Goal: Check status: Check status

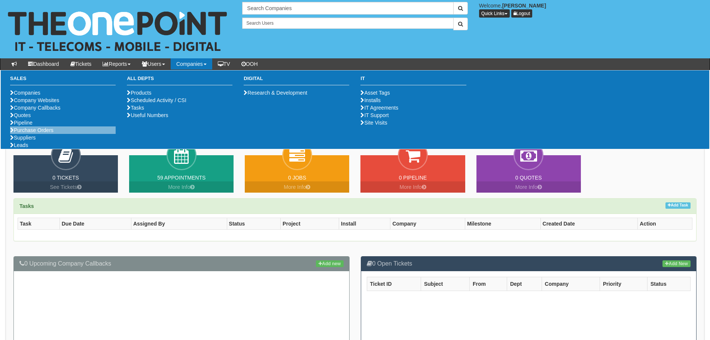
click at [31, 134] on li "Purchase Orders" at bounding box center [62, 129] width 105 height 7
click at [33, 133] on link "Purchase Orders" at bounding box center [31, 130] width 43 height 6
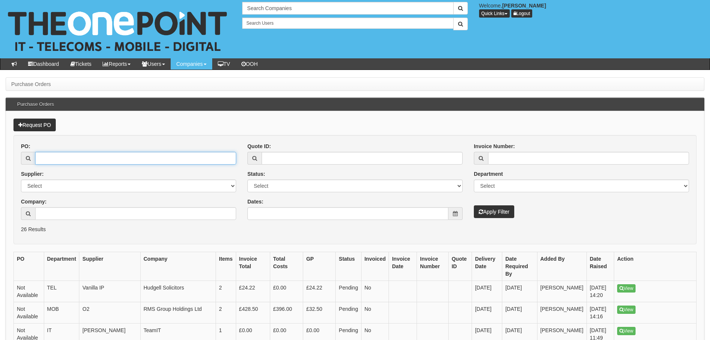
click at [56, 153] on input "PO:" at bounding box center [135, 158] width 201 height 13
paste input "19492"
type input "19492"
click at [474, 205] on button "Apply Filter" at bounding box center [494, 211] width 40 height 13
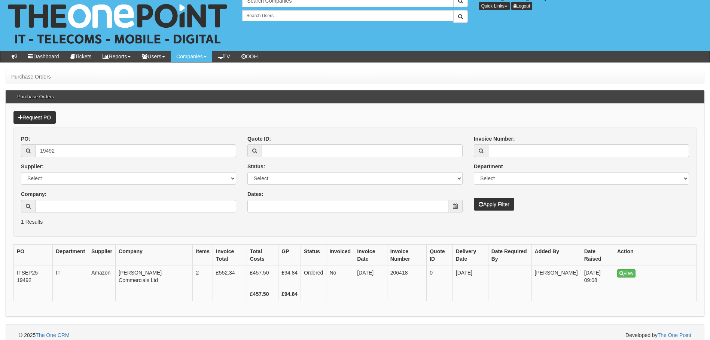
scroll to position [14, 0]
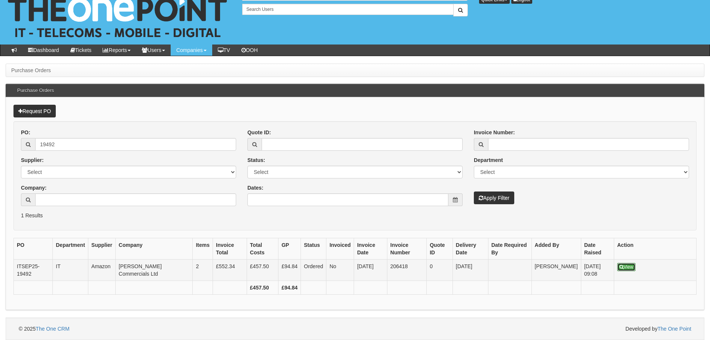
click at [635, 267] on link "View" at bounding box center [626, 267] width 18 height 8
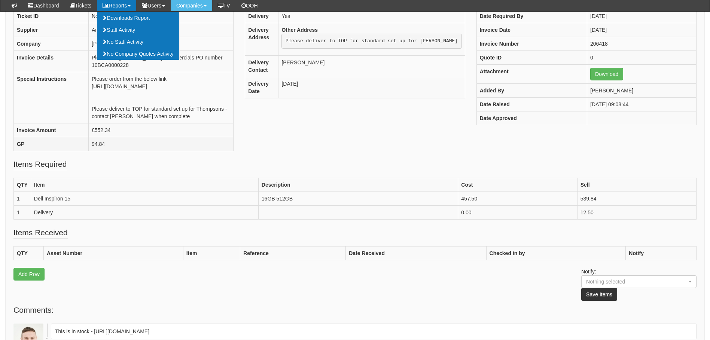
scroll to position [147, 0]
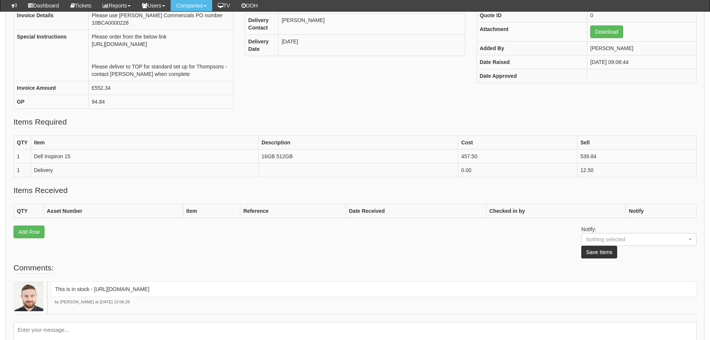
click at [221, 262] on fieldset "Items Received QTY Asset Number Item Reference Date Received Checked in by Noti…" at bounding box center [354, 223] width 683 height 77
click at [318, 291] on fieldset "Comments: This is in stock - https://halo.theonepoint.co.uk/tickets?area=18&mai…" at bounding box center [354, 312] width 683 height 100
drag, startPoint x: 318, startPoint y: 291, endPoint x: 397, endPoint y: 290, distance: 78.6
click at [397, 290] on fieldset "Comments: This is in stock - https://halo.theonepoint.co.uk/tickets?area=18&mai…" at bounding box center [354, 312] width 683 height 100
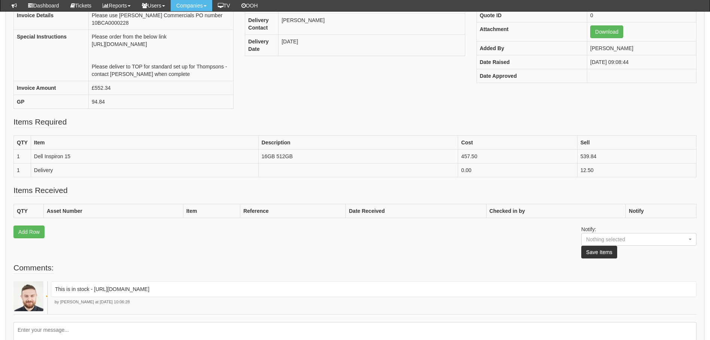
drag, startPoint x: 397, startPoint y: 291, endPoint x: 95, endPoint y: 307, distance: 302.7
click at [95, 307] on fieldset "Comments: This is in stock - https://halo.theonepoint.co.uk/tickets?area=18&mai…" at bounding box center [354, 312] width 683 height 100
copy p "https://halo.theonepoint.co.uk/tickets?area=18&mainview=myviews&viewid=2&selid=…"
click at [254, 257] on fieldset "Items Received QTY Asset Number Item Reference Date Received Checked in by Noti…" at bounding box center [354, 223] width 683 height 77
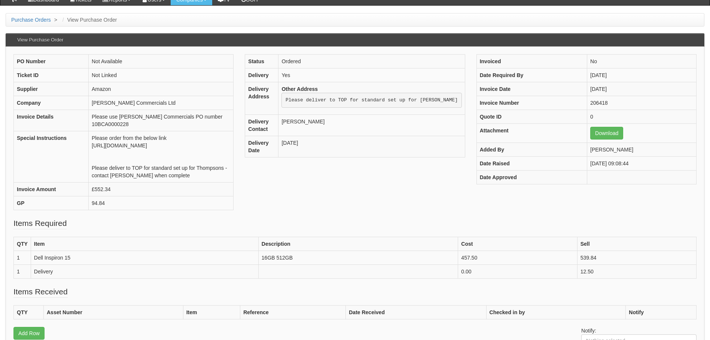
scroll to position [22, 0]
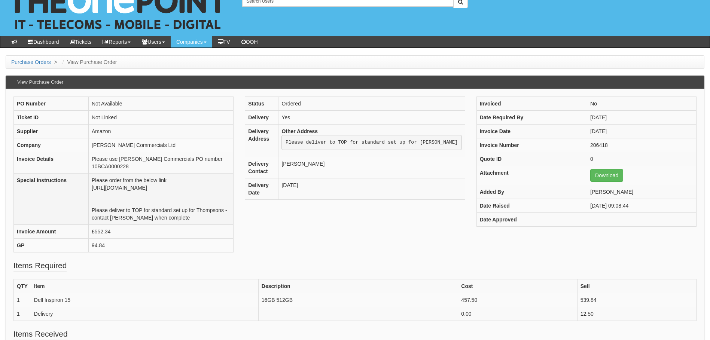
drag, startPoint x: 80, startPoint y: 202, endPoint x: 55, endPoint y: 187, distance: 28.9
click at [89, 187] on td "Please order from the below link https://www.amazon.co.uk/Dell-Inspiron-i5-1235…" at bounding box center [161, 199] width 145 height 51
drag, startPoint x: 55, startPoint y: 187, endPoint x: 97, endPoint y: 197, distance: 43.6
click at [97, 197] on td "Please order from the below link https://www.amazon.co.uk/Dell-Inspiron-i5-1235…" at bounding box center [161, 199] width 145 height 51
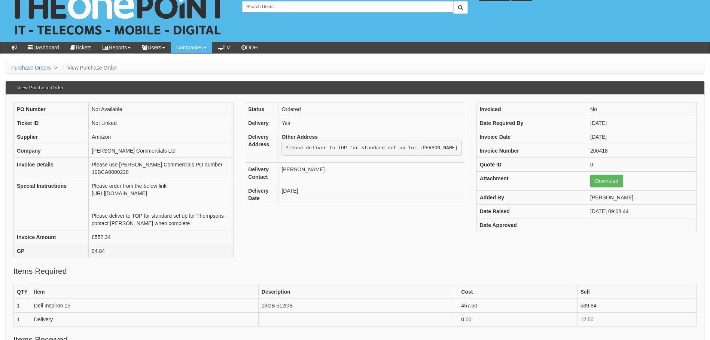
scroll to position [25, 0]
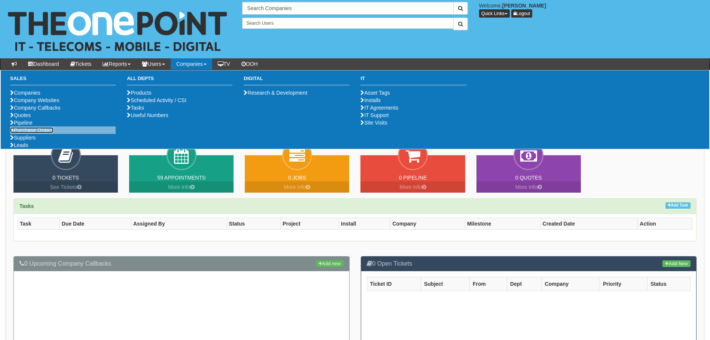
click at [31, 133] on link "Purchase Orders" at bounding box center [31, 130] width 43 height 6
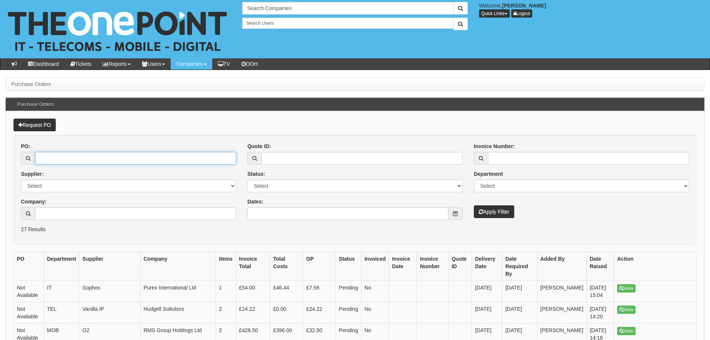
click at [83, 153] on input "PO:" at bounding box center [135, 158] width 201 height 13
paste input "19492"
type input "19492"
click at [474, 205] on button "Apply Filter" at bounding box center [494, 211] width 40 height 13
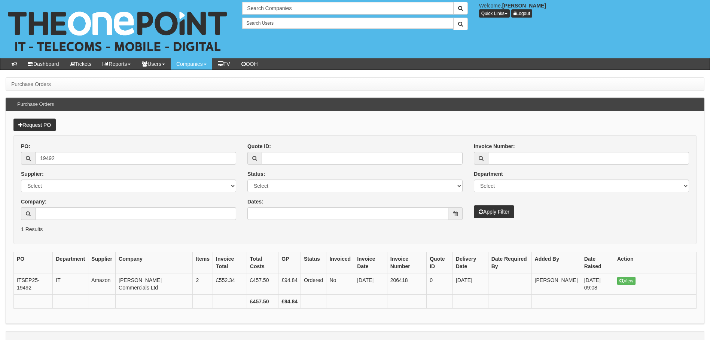
scroll to position [14, 0]
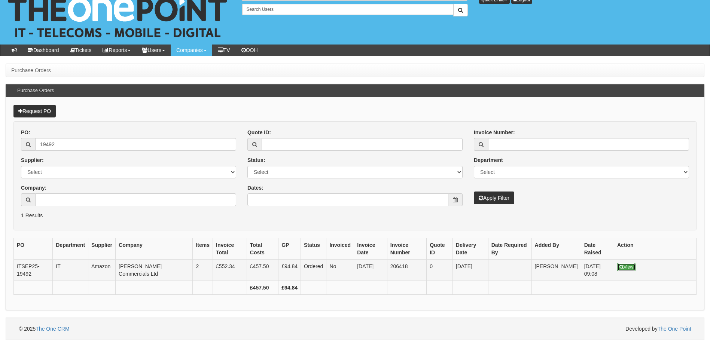
click at [622, 268] on icon at bounding box center [621, 267] width 4 height 4
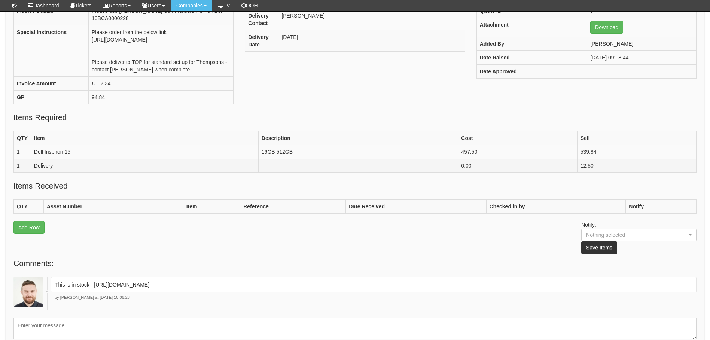
scroll to position [150, 0]
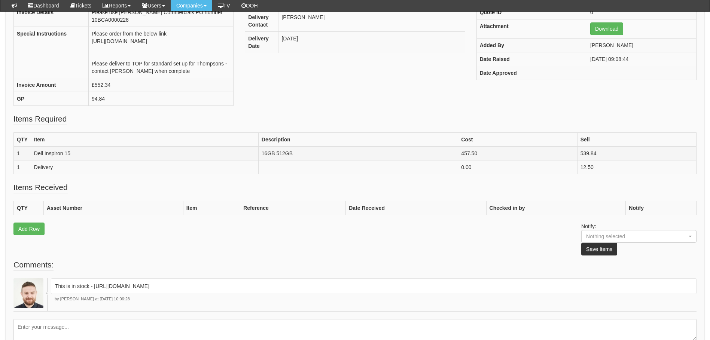
click at [41, 160] on td "Dell Inspiron 15" at bounding box center [144, 154] width 227 height 14
drag, startPoint x: 41, startPoint y: 169, endPoint x: 74, endPoint y: 167, distance: 33.4
click at [63, 160] on td "Dell Inspiron 15" at bounding box center [144, 154] width 227 height 14
click at [74, 160] on td "Dell Inspiron 15" at bounding box center [144, 154] width 227 height 14
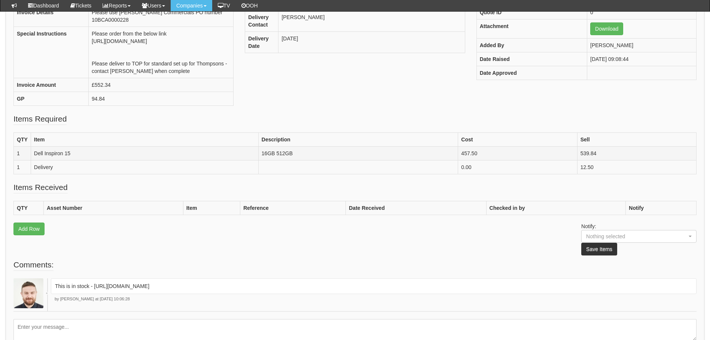
click at [74, 160] on td "Dell Inspiron 15" at bounding box center [144, 154] width 227 height 14
drag, startPoint x: 74, startPoint y: 167, endPoint x: 84, endPoint y: 169, distance: 10.0
click at [84, 160] on td "Dell Inspiron 15" at bounding box center [144, 154] width 227 height 14
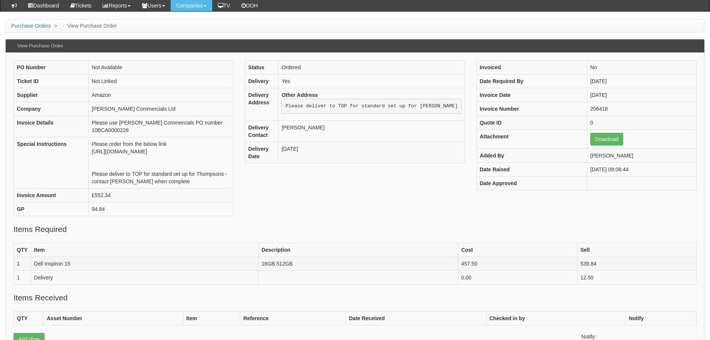
scroll to position [50, 0]
